Goal: Information Seeking & Learning: Learn about a topic

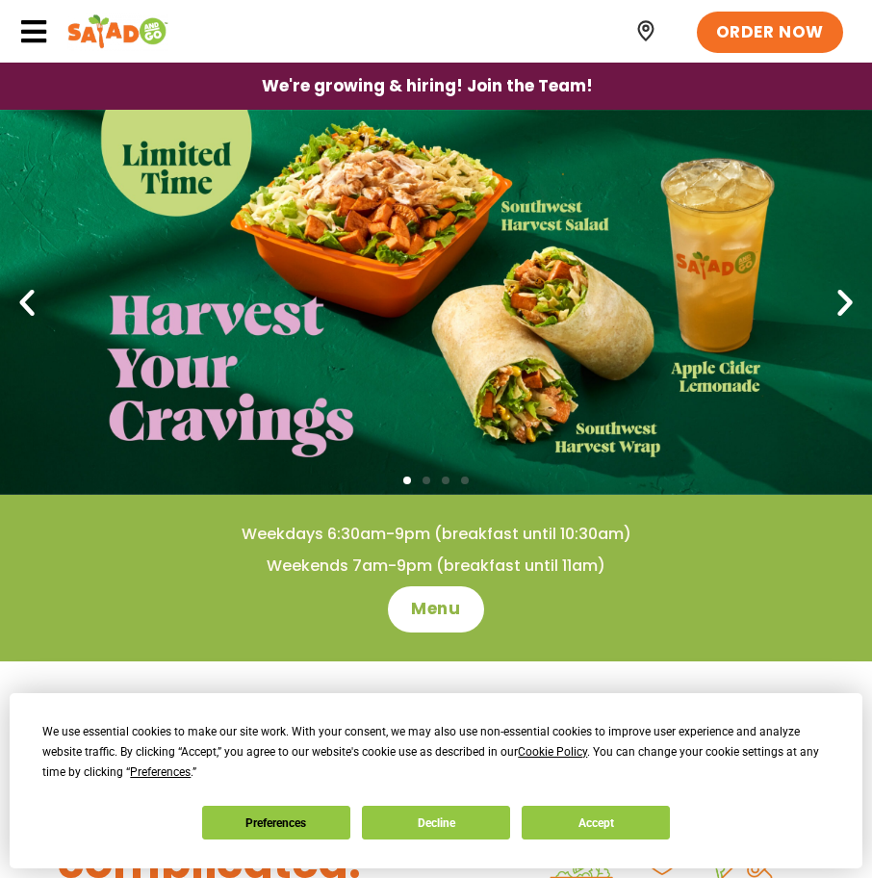
click at [31, 25] on icon at bounding box center [33, 31] width 29 height 29
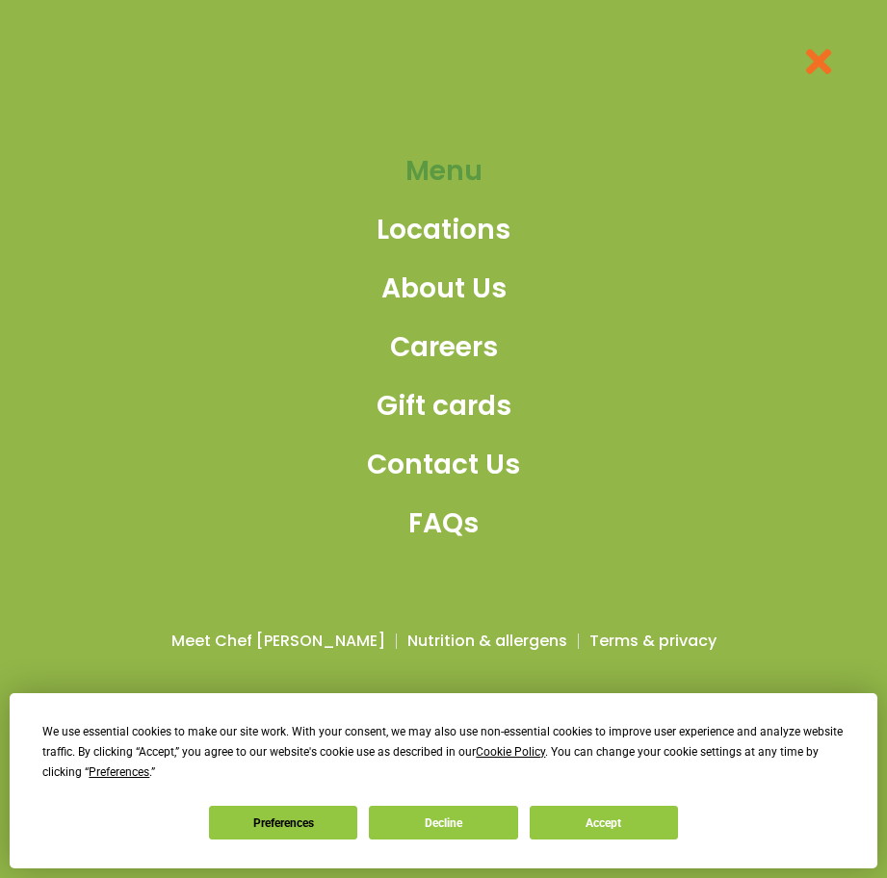
click at [424, 191] on span "Menu" at bounding box center [443, 171] width 77 height 40
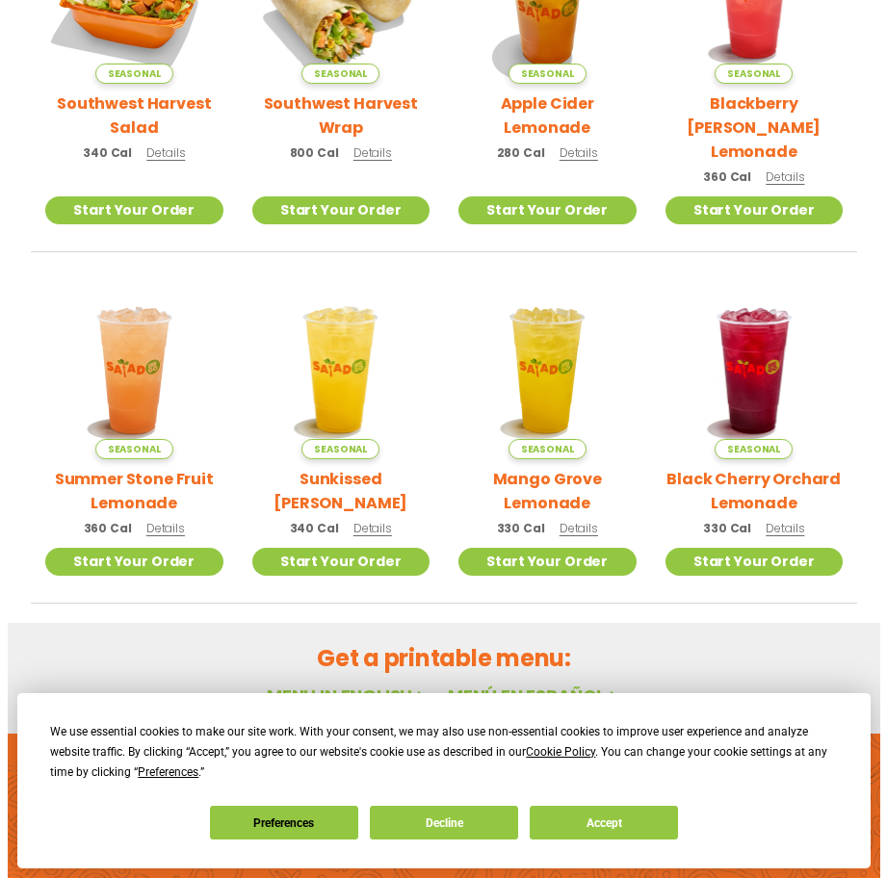
scroll to position [412, 0]
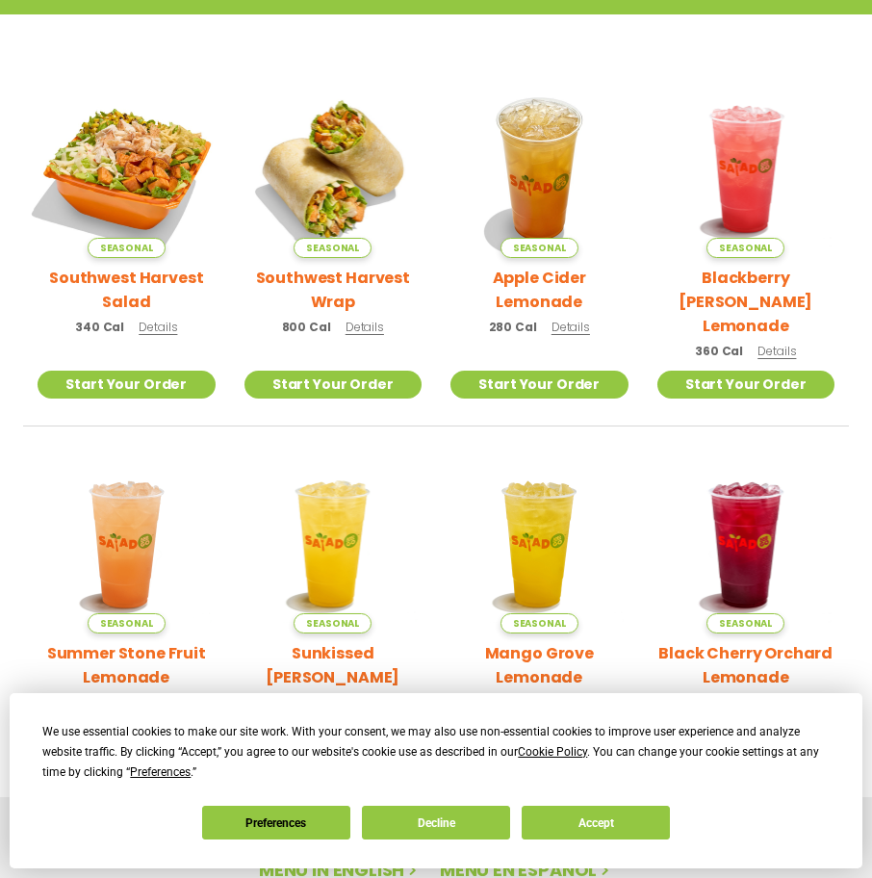
click at [180, 178] on img at bounding box center [126, 169] width 209 height 209
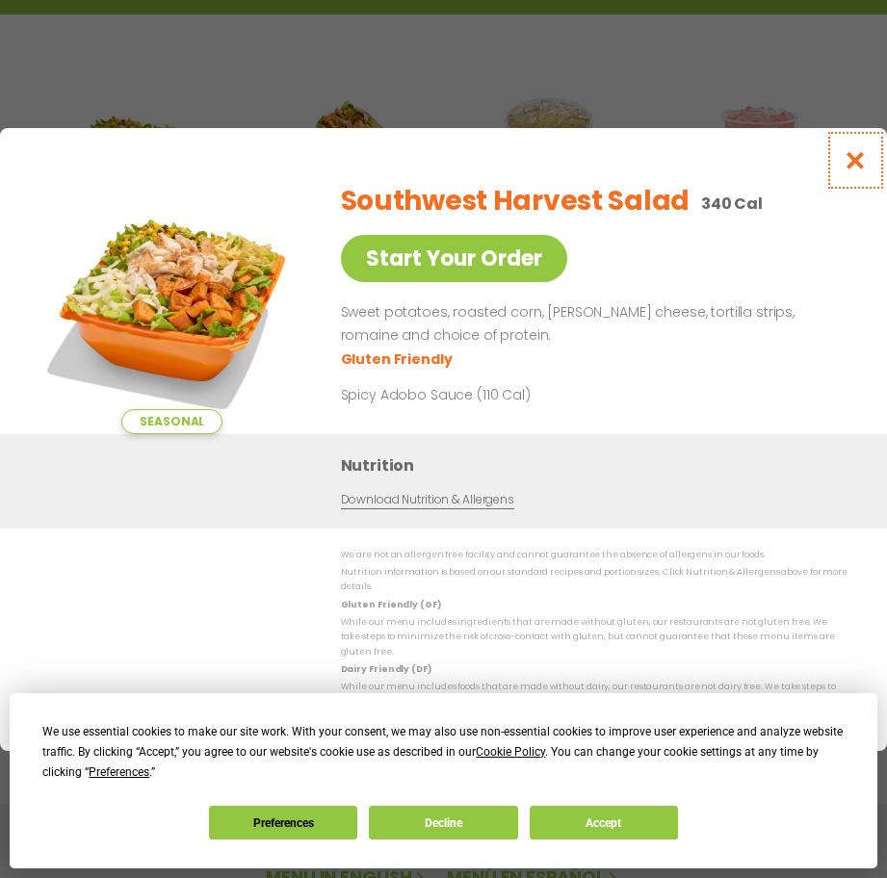
click at [838, 166] on button "Close modal" at bounding box center [855, 160] width 63 height 65
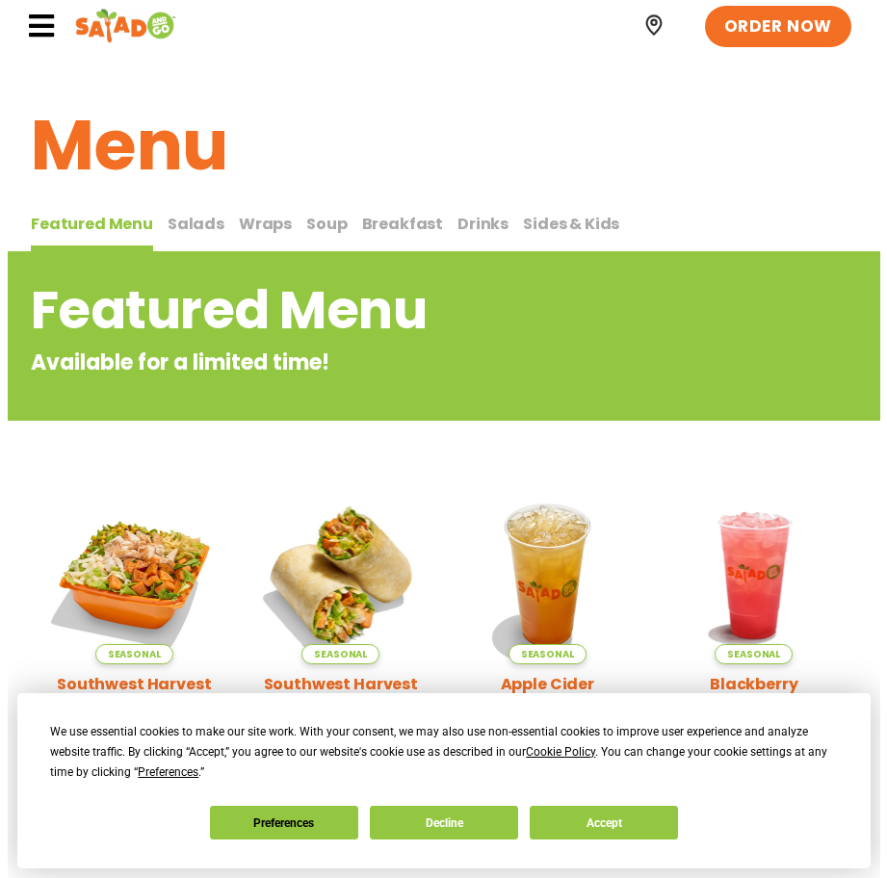
scroll to position [0, 0]
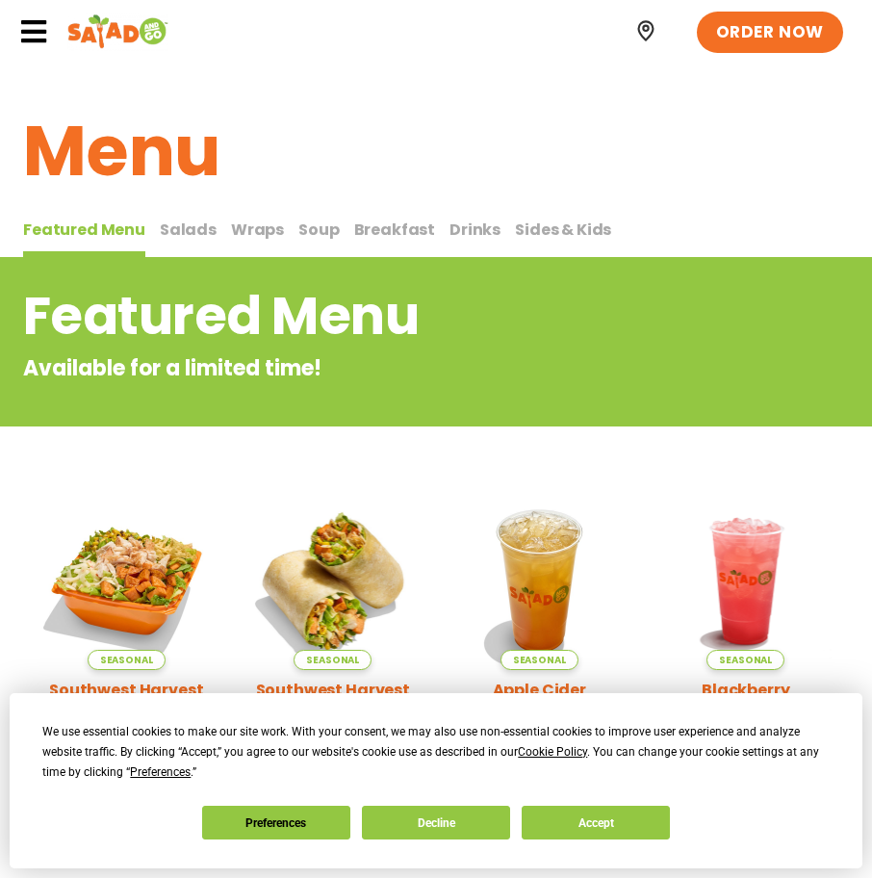
click at [34, 28] on icon at bounding box center [33, 31] width 29 height 29
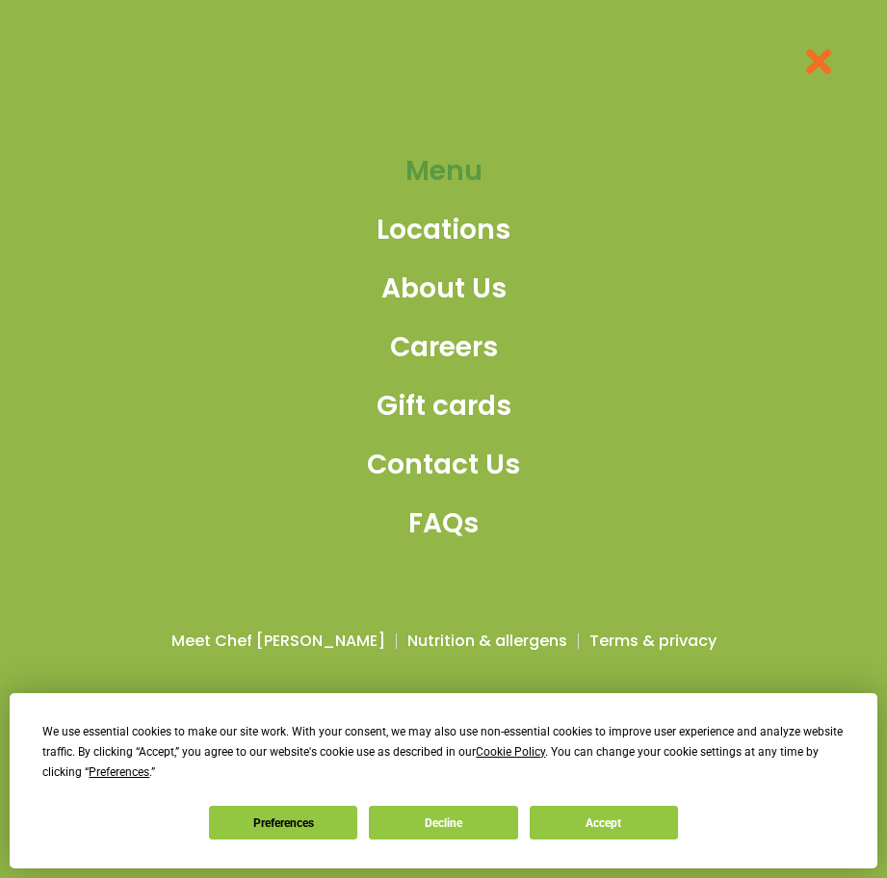
click at [478, 170] on span "Menu" at bounding box center [443, 171] width 77 height 40
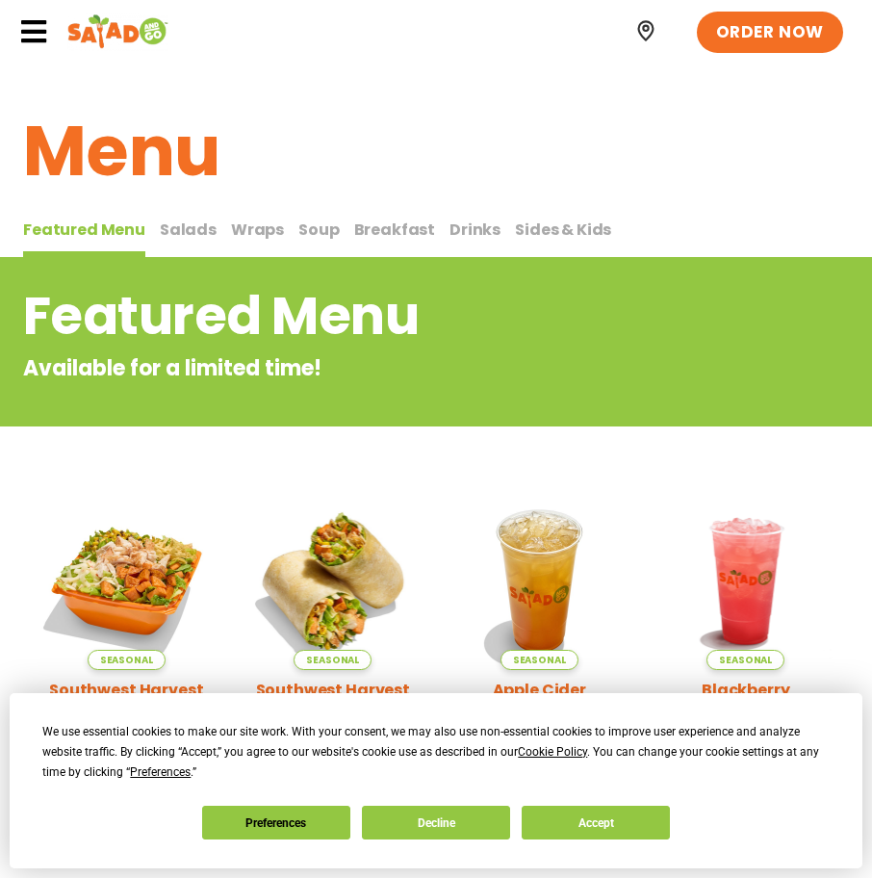
click at [201, 229] on span "Salads" at bounding box center [188, 230] width 57 height 22
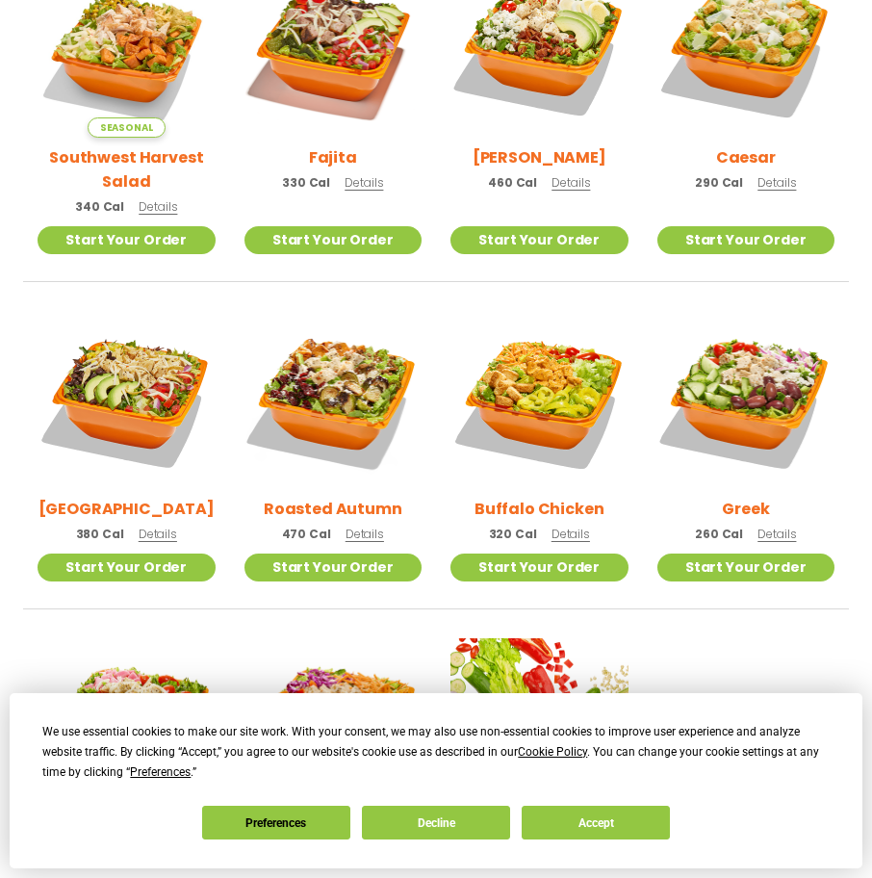
scroll to position [578, 0]
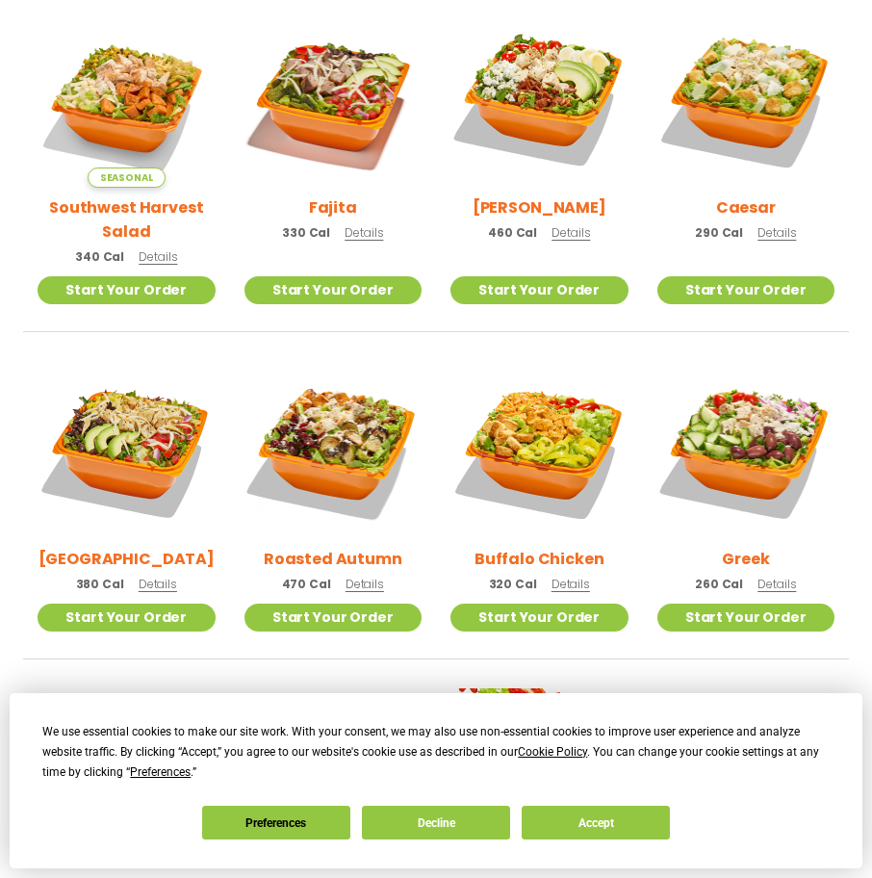
click at [0, 155] on html "We use essential cookies to make our site work. With your consent, we may also …" at bounding box center [436, 411] width 872 height 1978
click at [853, 369] on div "Seasonal Southwest Harvest Salad 340 Cal Details Start Your Order Seasonal Star…" at bounding box center [436, 498] width 872 height 976
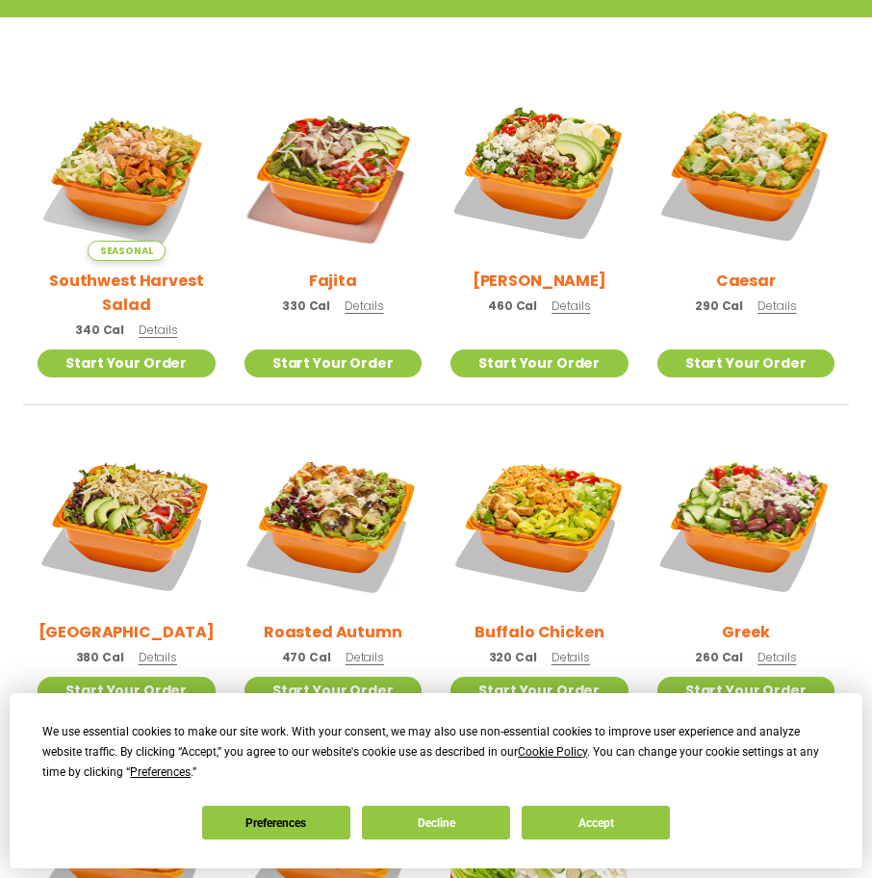
scroll to position [385, 0]
